Goal: Task Accomplishment & Management: Use online tool/utility

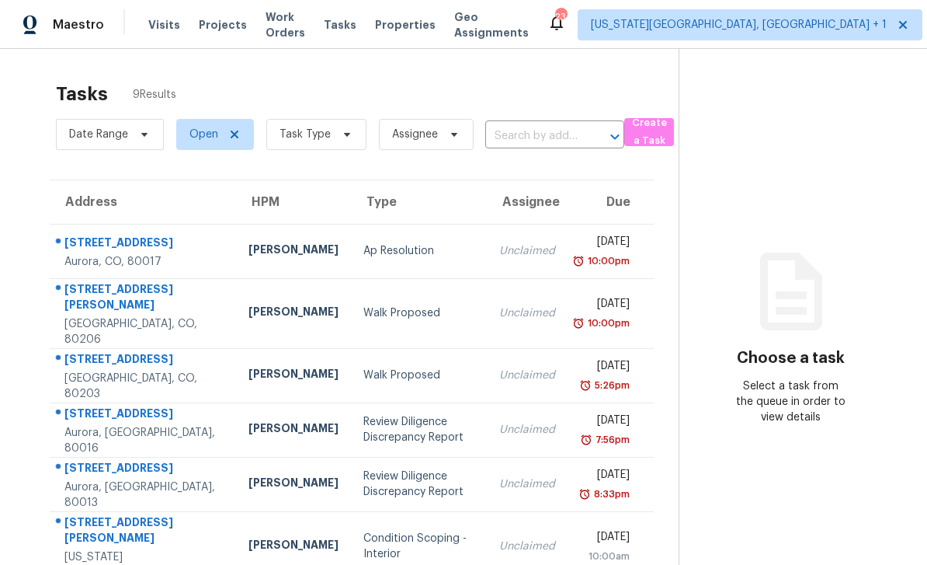
click at [419, 25] on span "Properties" at bounding box center [405, 25] width 61 height 16
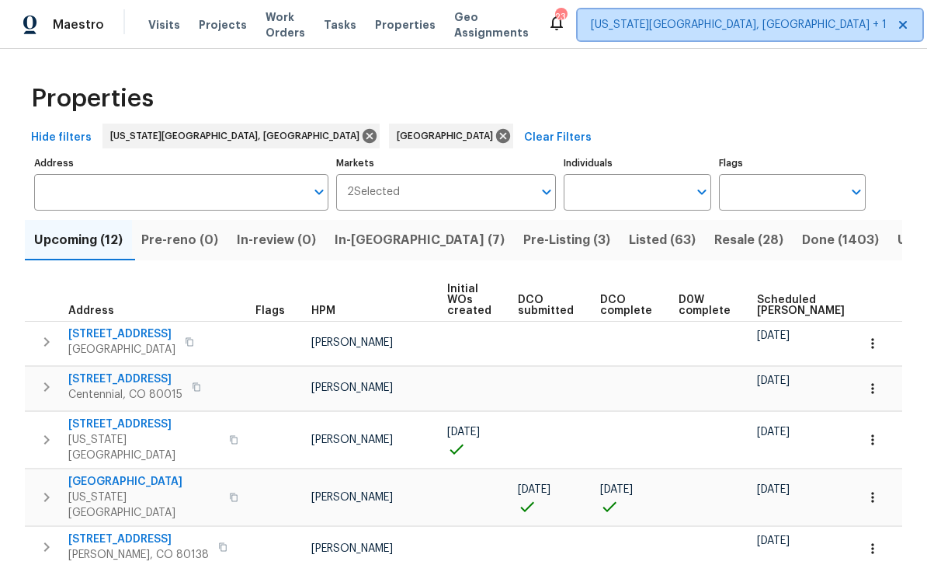
click at [743, 26] on span "Colorado Springs, CO + 1" at bounding box center [739, 25] width 296 height 16
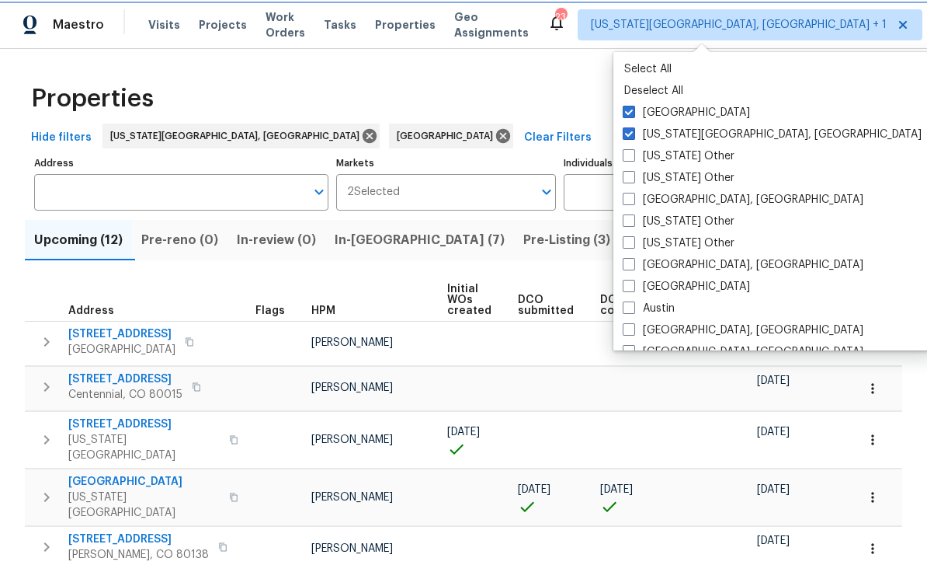
click at [628, 116] on span at bounding box center [629, 112] width 12 height 12
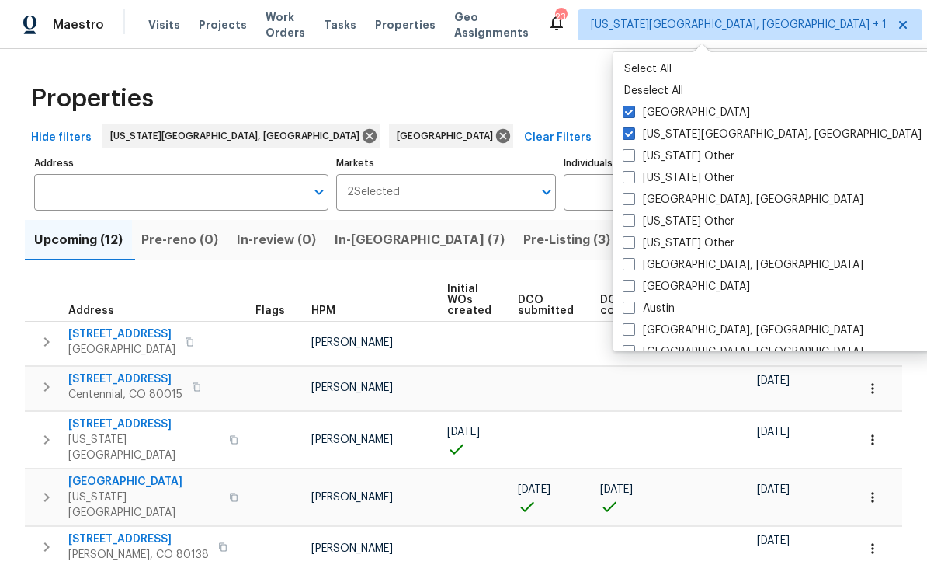
click at [628, 115] on input "[GEOGRAPHIC_DATA]" at bounding box center [628, 110] width 10 height 10
checkbox input "false"
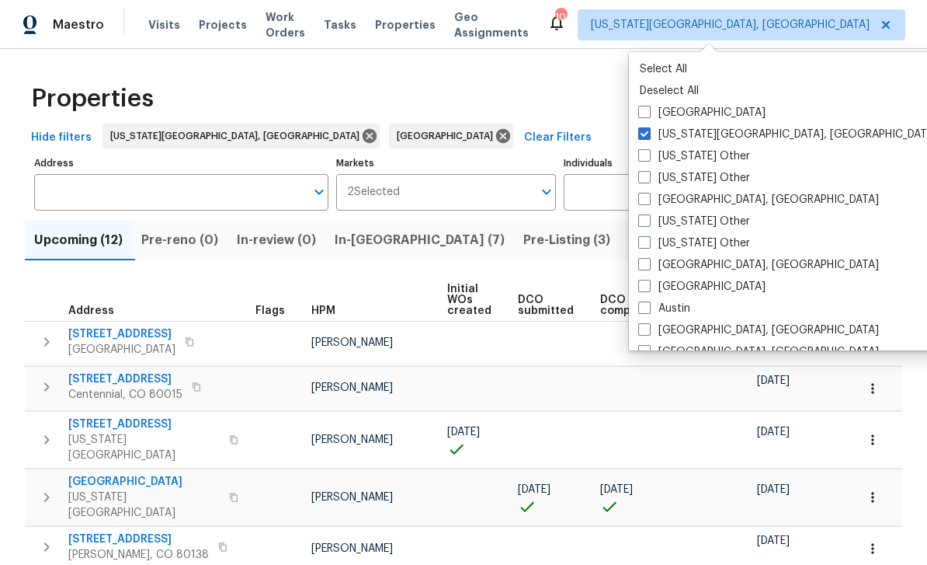
click at [853, 110] on div "Properties" at bounding box center [464, 99] width 878 height 50
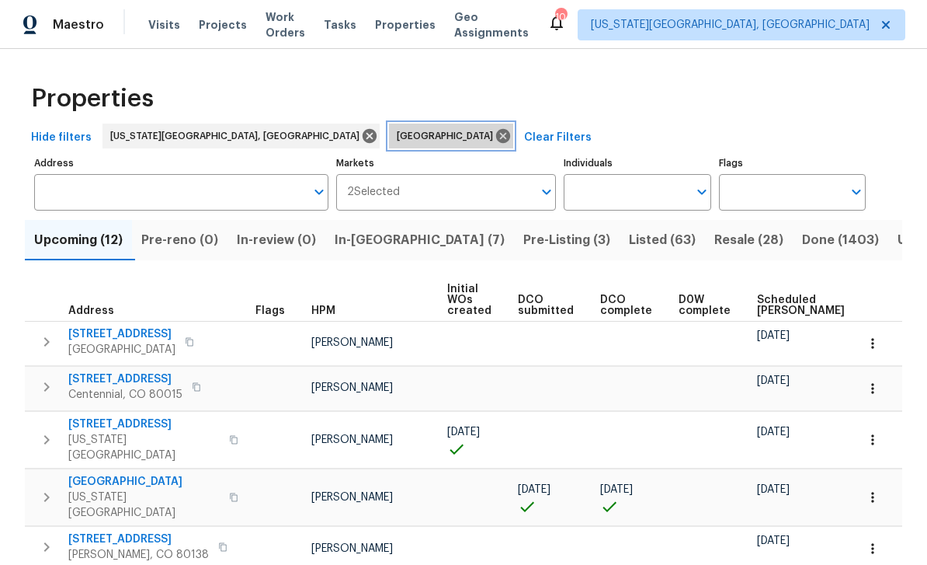
click at [496, 134] on icon at bounding box center [503, 136] width 14 height 14
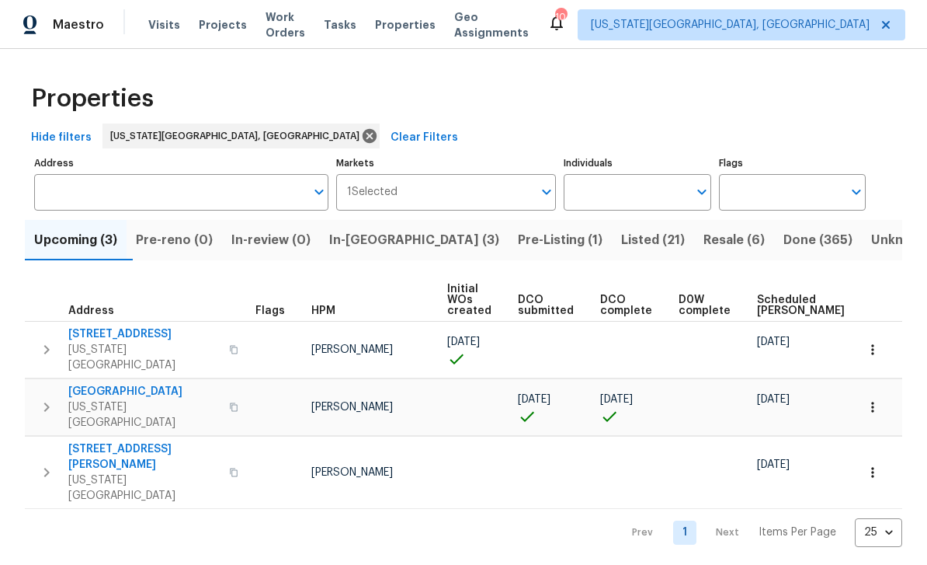
click at [518, 242] on span "Pre-Listing (1)" at bounding box center [560, 240] width 85 height 22
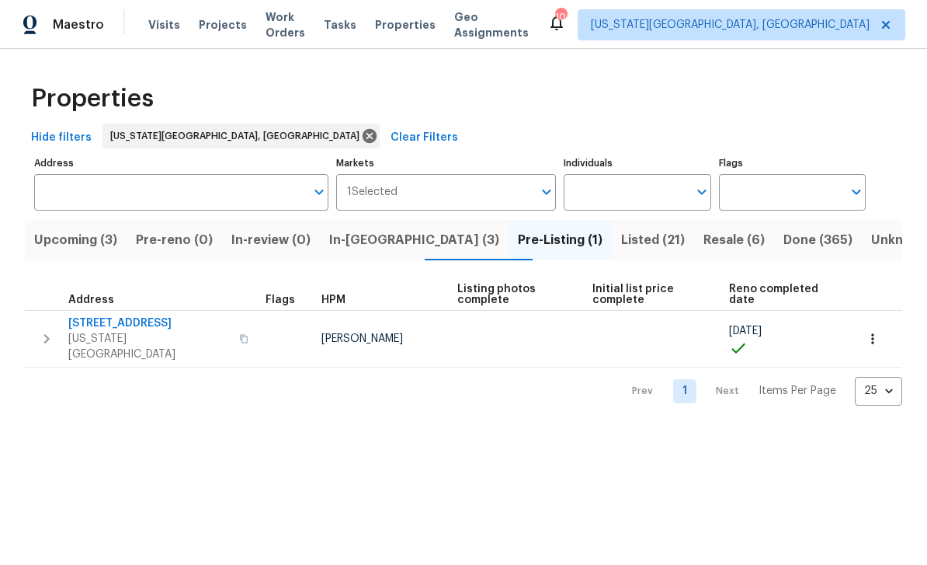
click at [151, 318] on span "[STREET_ADDRESS]" at bounding box center [149, 323] width 162 height 16
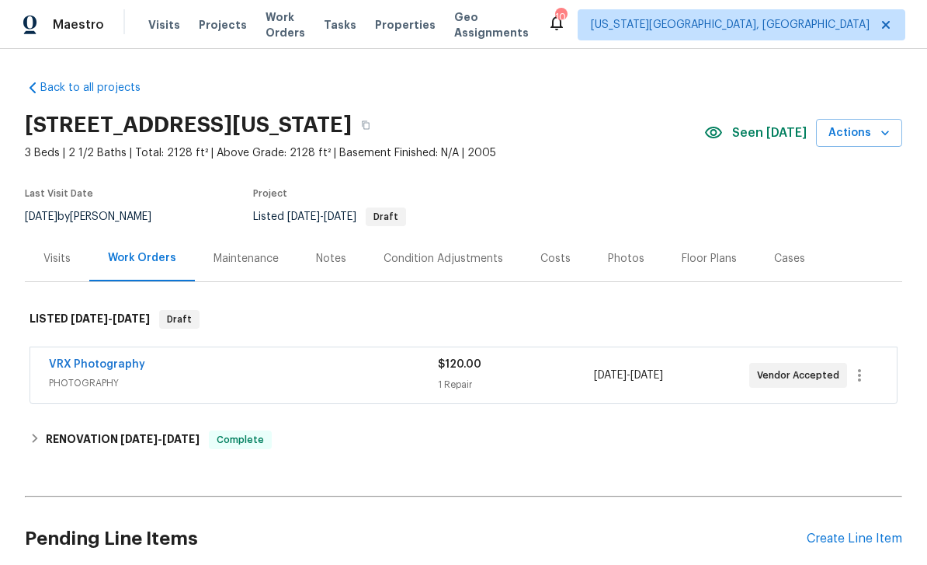
click at [886, 140] on icon "button" at bounding box center [886, 133] width 16 height 16
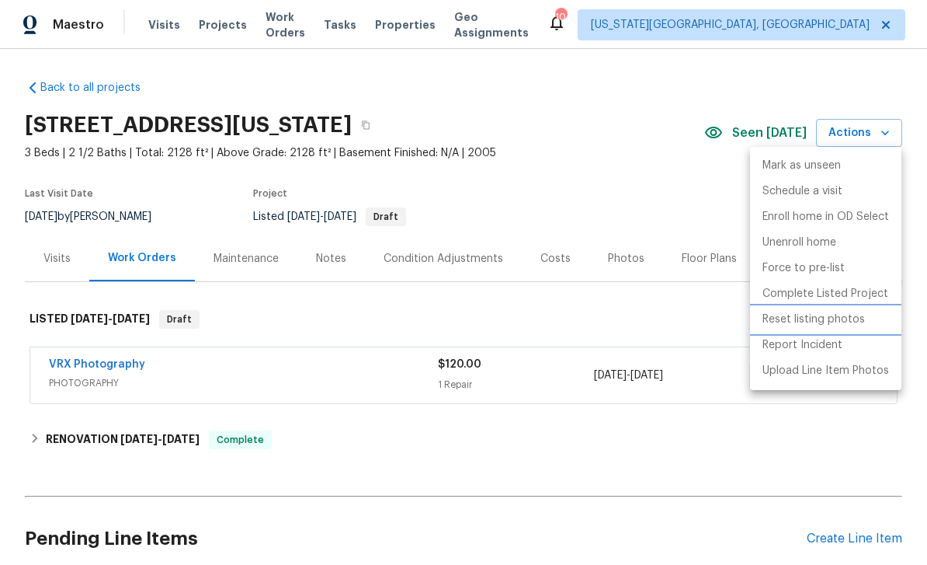
click at [830, 319] on p "Reset listing photos" at bounding box center [814, 319] width 103 height 16
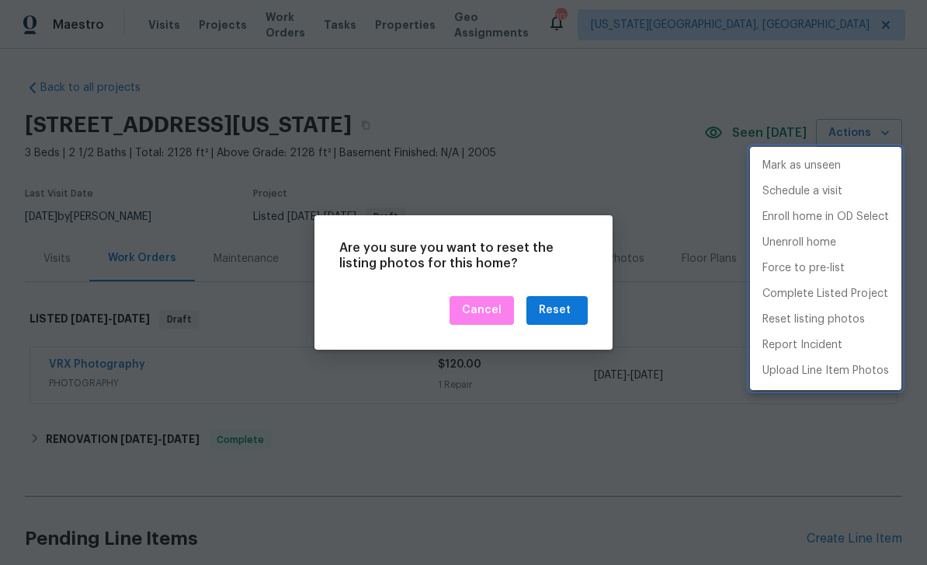
click at [646, 462] on div at bounding box center [463, 282] width 927 height 565
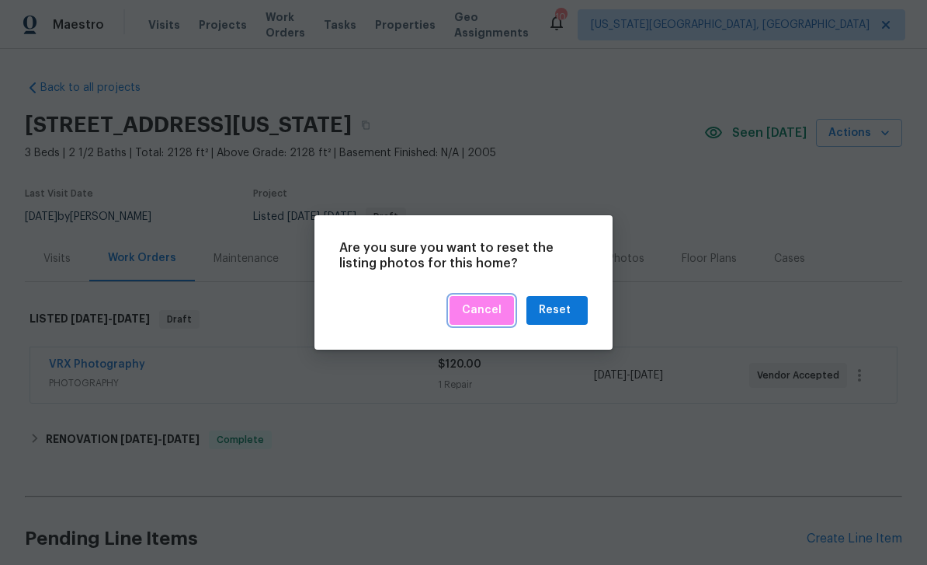
click at [485, 308] on span "Cancel" at bounding box center [482, 310] width 40 height 19
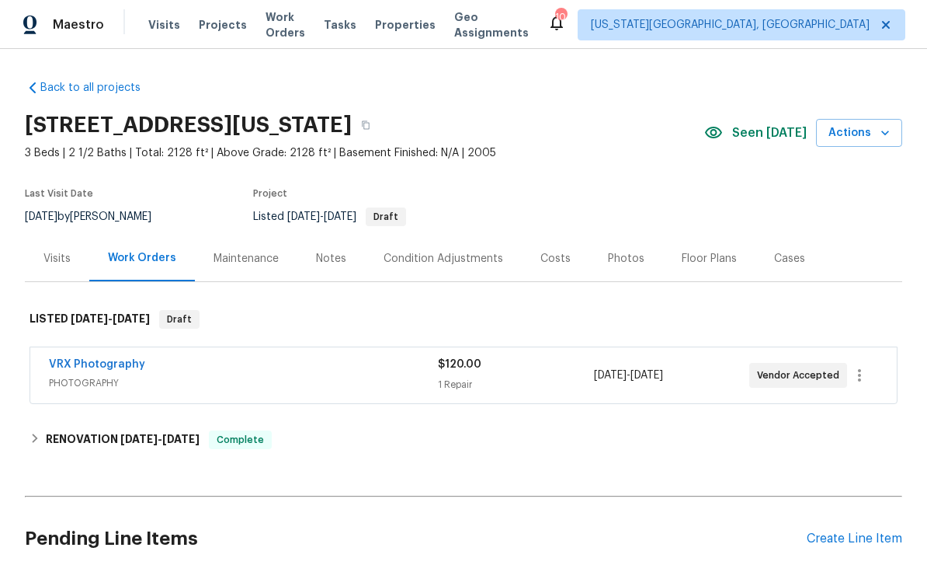
click at [623, 253] on div "Photos" at bounding box center [626, 259] width 37 height 16
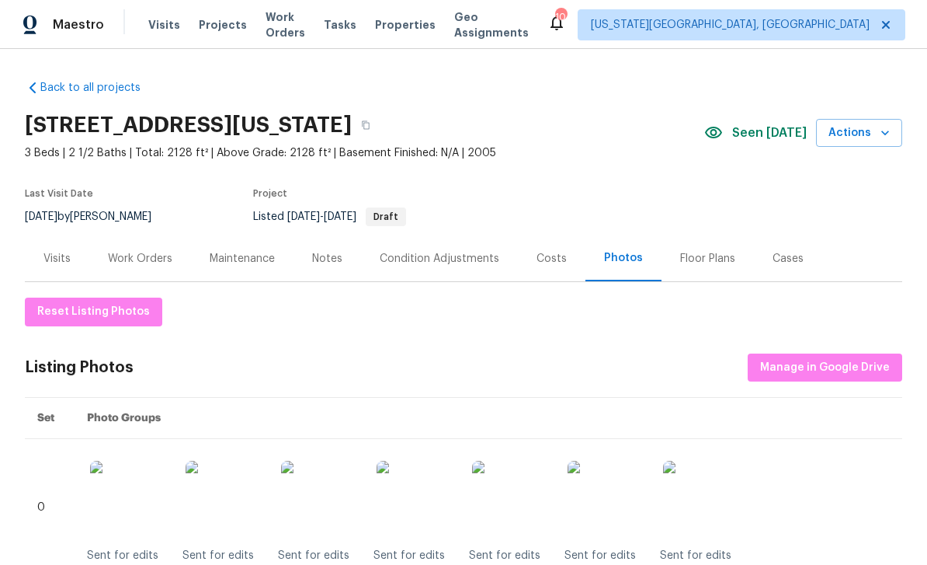
click at [887, 137] on icon "button" at bounding box center [886, 133] width 16 height 16
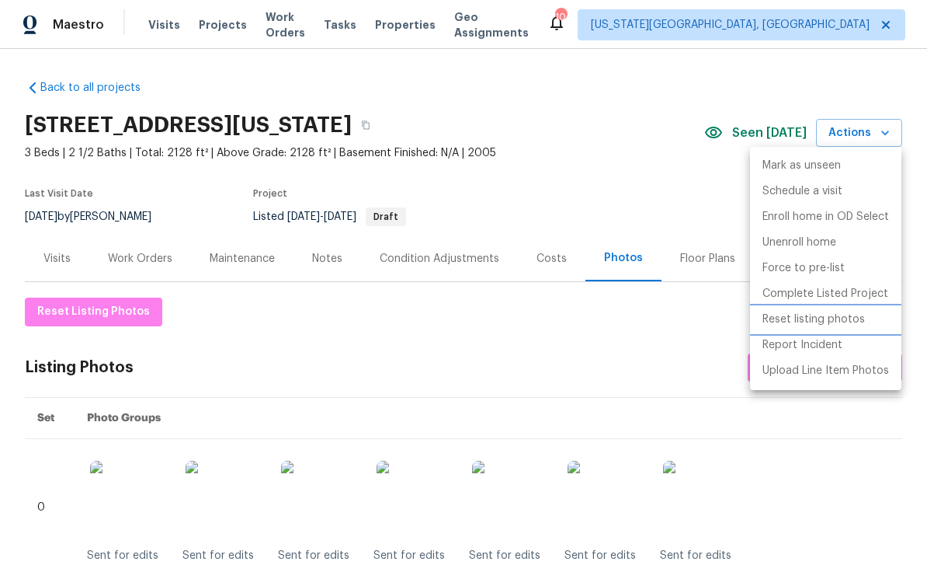
click at [816, 321] on p "Reset listing photos" at bounding box center [814, 319] width 103 height 16
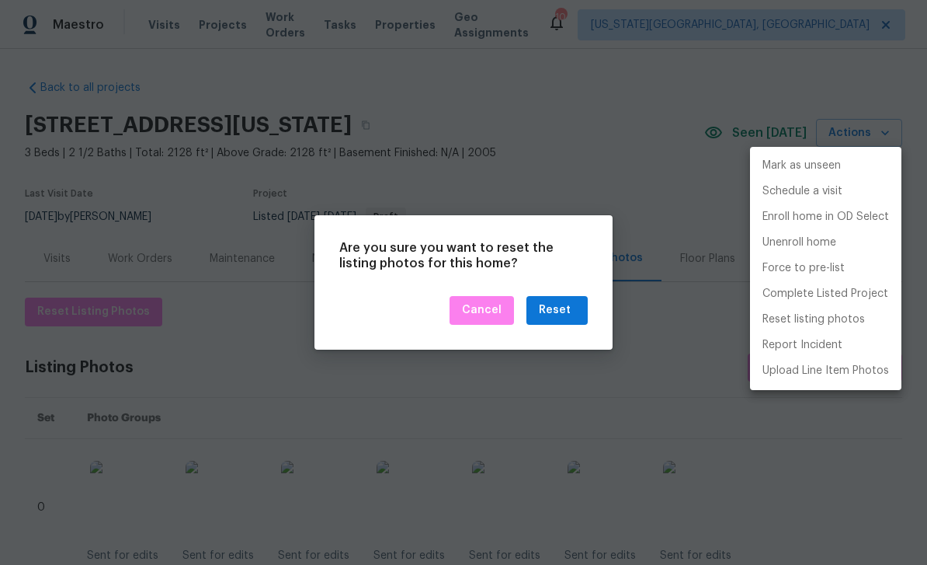
click at [571, 312] on div at bounding box center [463, 282] width 927 height 565
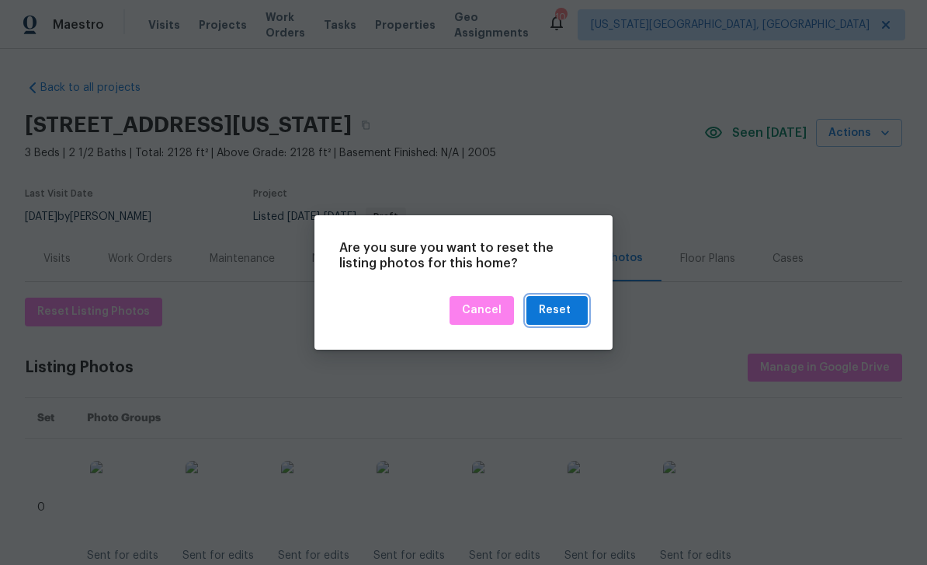
click at [559, 315] on div "Reset" at bounding box center [555, 310] width 32 height 19
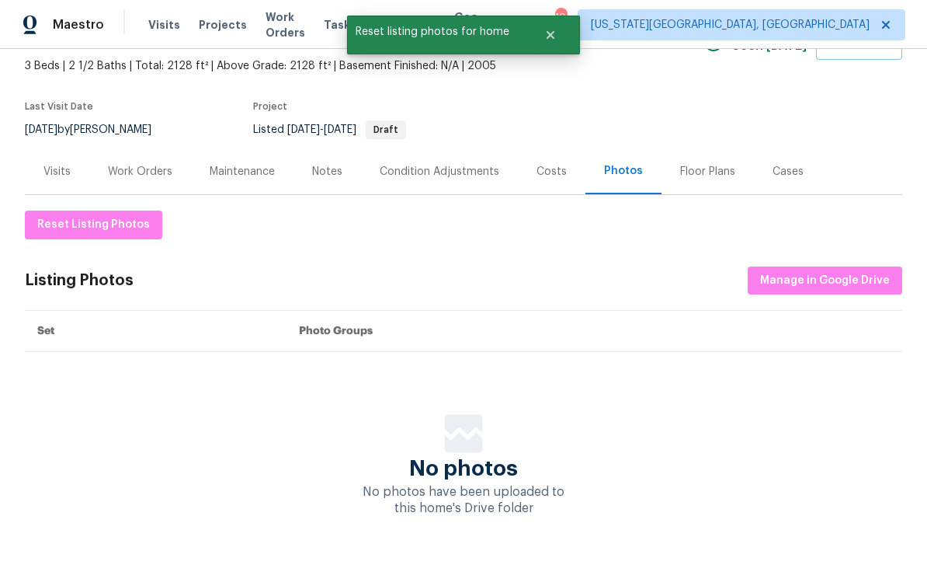
scroll to position [75, 0]
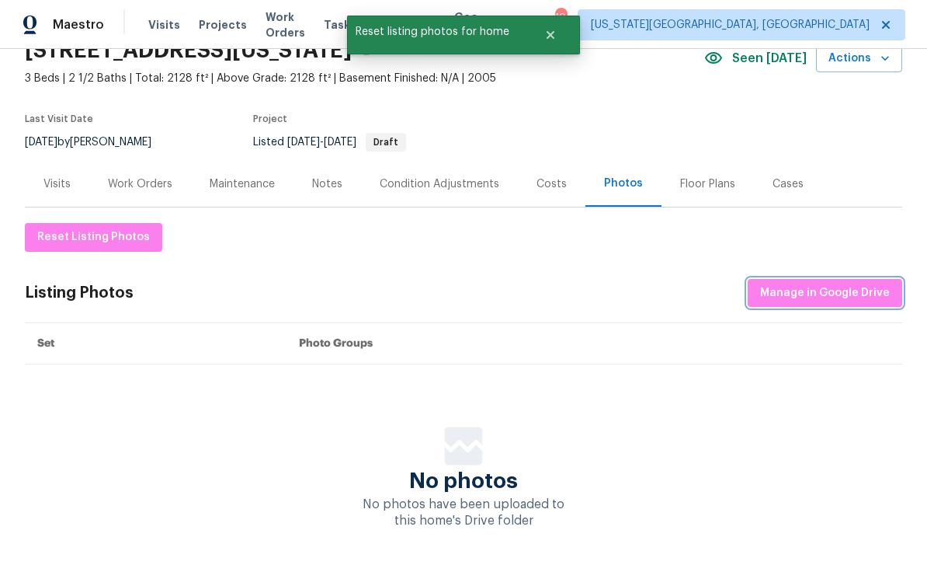
click at [847, 297] on span "Manage in Google Drive" at bounding box center [825, 293] width 130 height 19
